Goal: Task Accomplishment & Management: Manage account settings

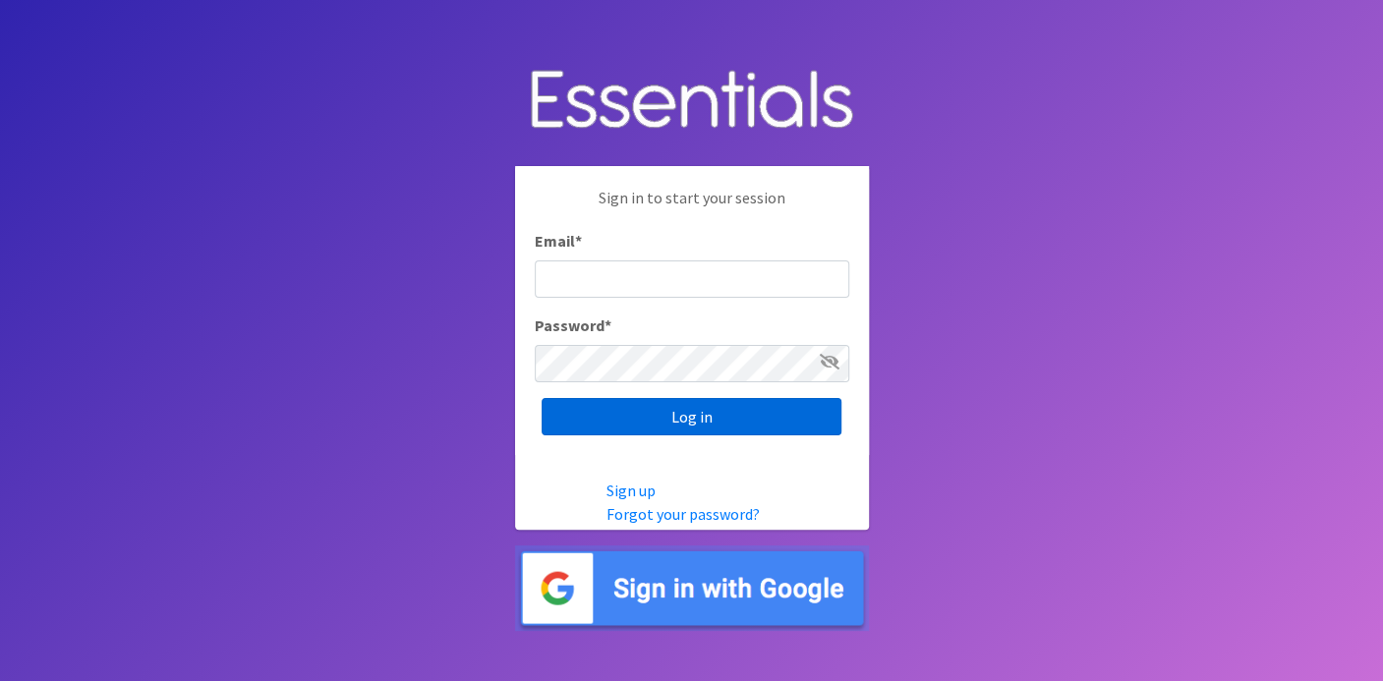
type input "deb@villagediaperbank.org"
click at [763, 426] on input "Log in" at bounding box center [692, 416] width 300 height 37
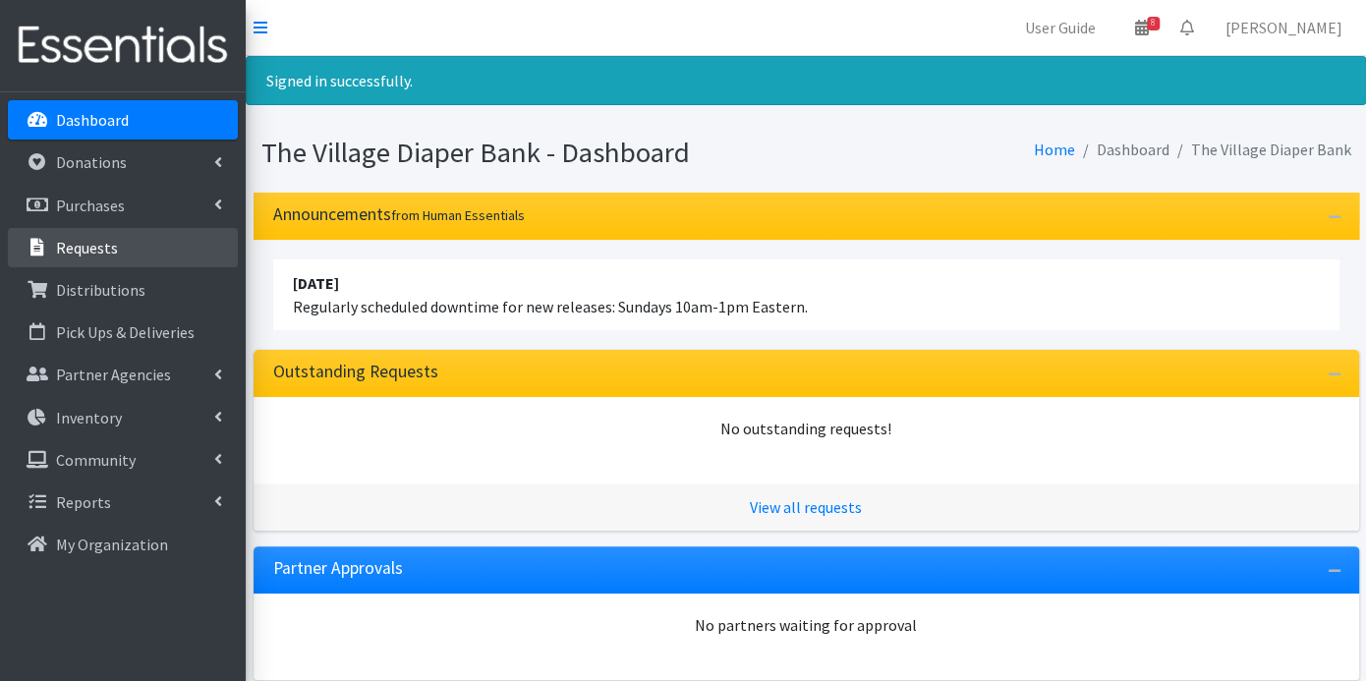
click at [113, 252] on p "Requests" at bounding box center [87, 248] width 62 height 20
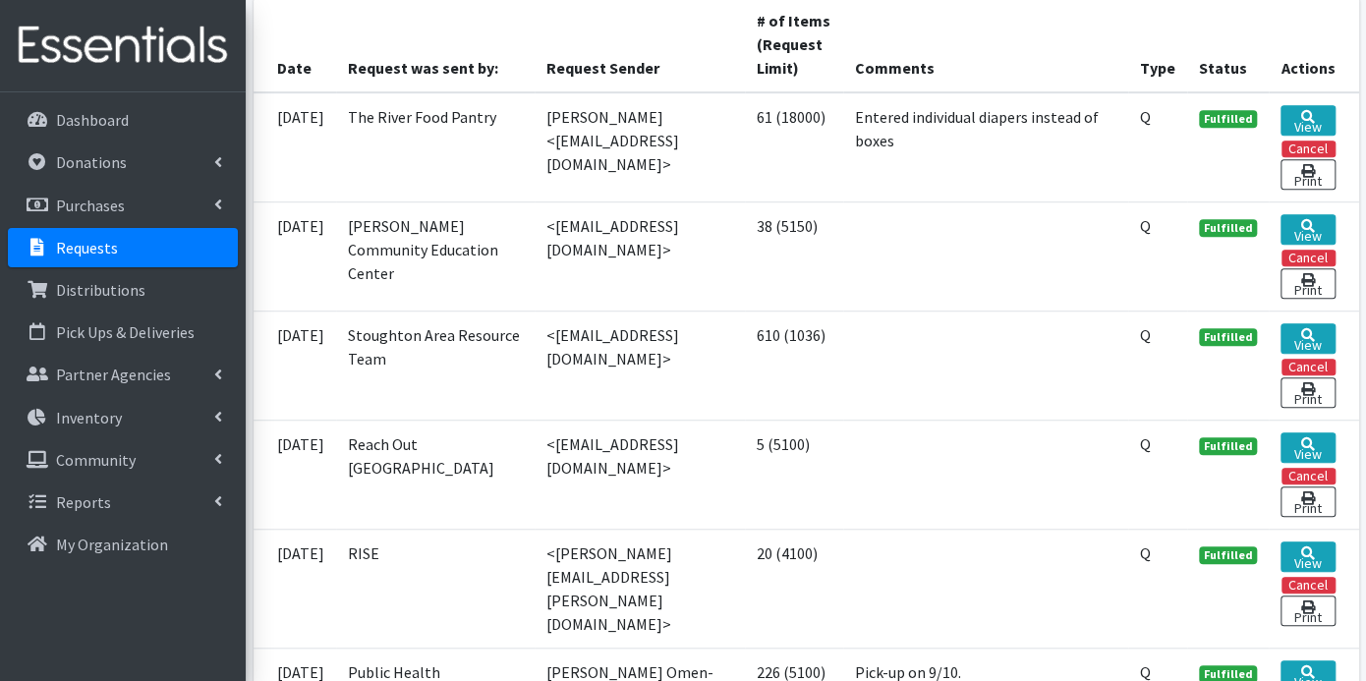
scroll to position [655, 0]
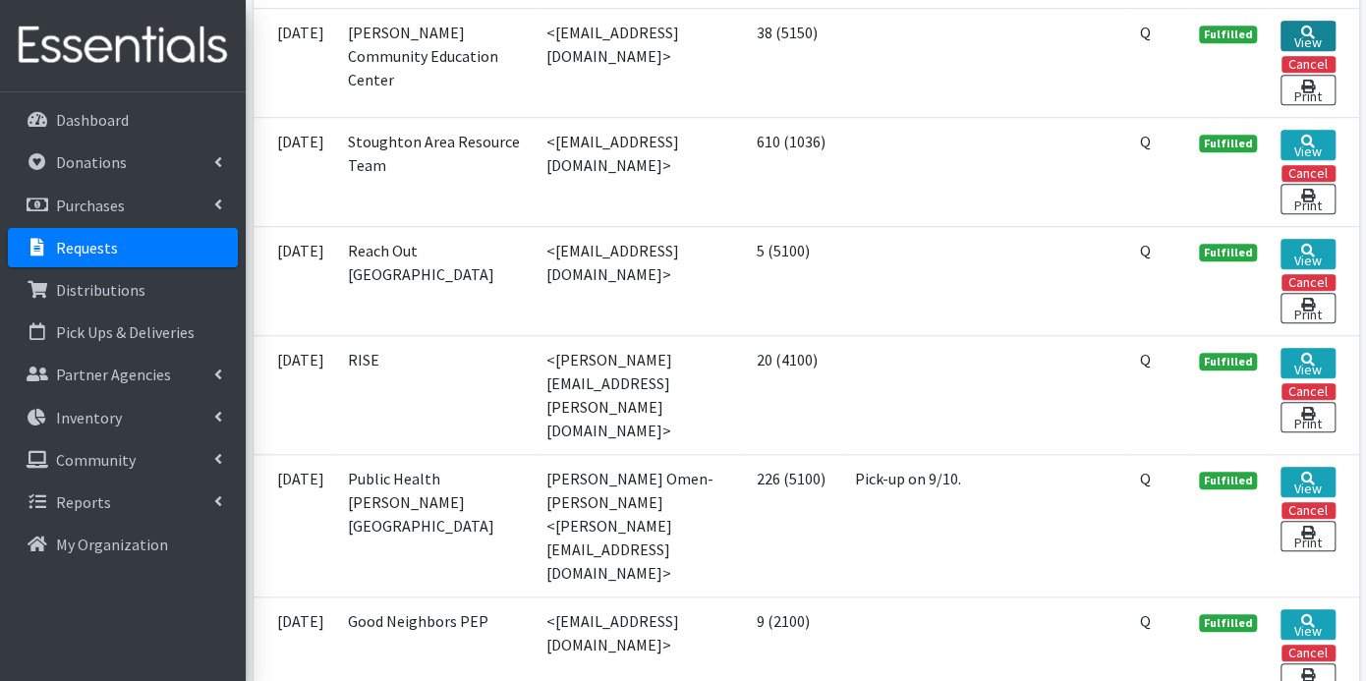
click at [1299, 31] on link "View" at bounding box center [1308, 36] width 54 height 30
